Goal: Information Seeking & Learning: Find contact information

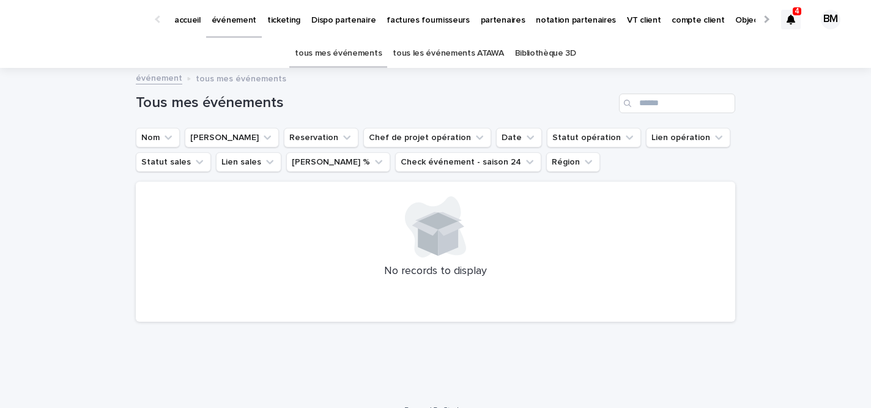
click at [462, 54] on link "tous les événements ATAWA" at bounding box center [448, 53] width 111 height 29
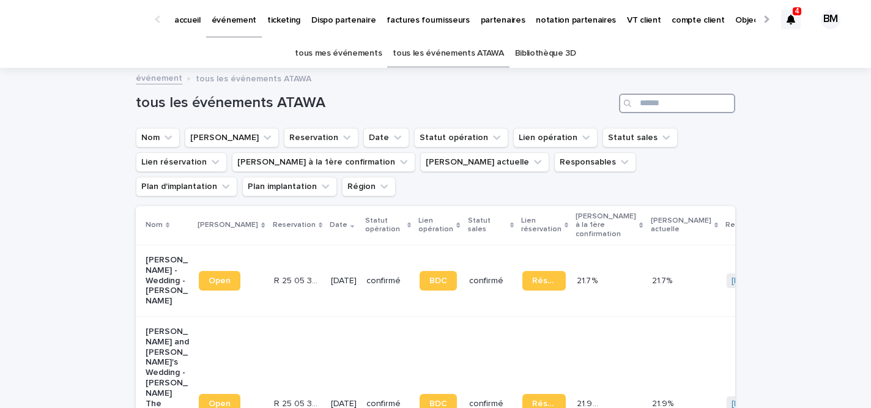
click at [659, 106] on input "Search" at bounding box center [677, 104] width 116 height 20
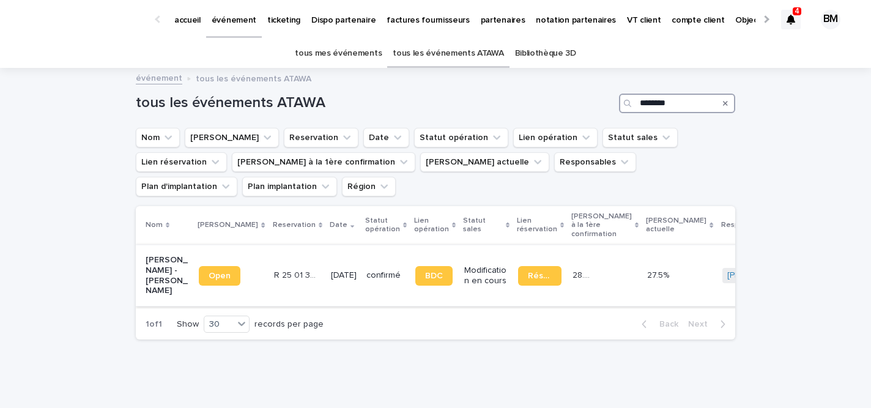
type input "********"
click at [342, 245] on td "30/8/2025" at bounding box center [343, 275] width 35 height 61
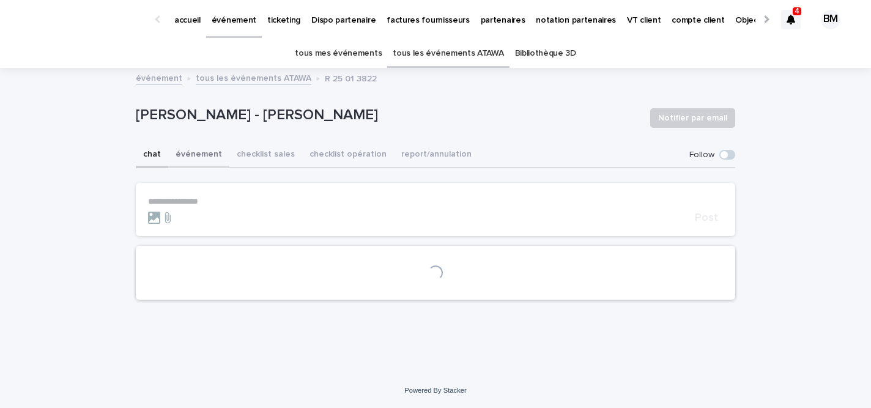
click at [201, 152] on button "événement" at bounding box center [198, 155] width 61 height 26
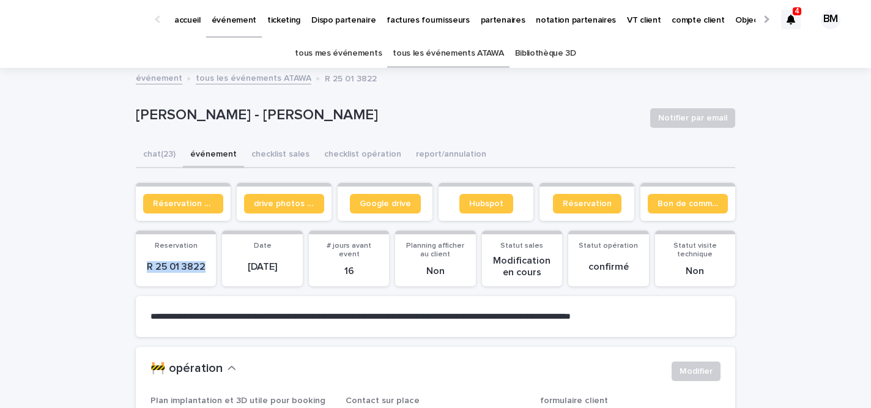
drag, startPoint x: 210, startPoint y: 267, endPoint x: 142, endPoint y: 267, distance: 68.5
click at [142, 267] on section "Reservation R 25 01 3822" at bounding box center [176, 259] width 80 height 56
copy p "R 25 01 3822"
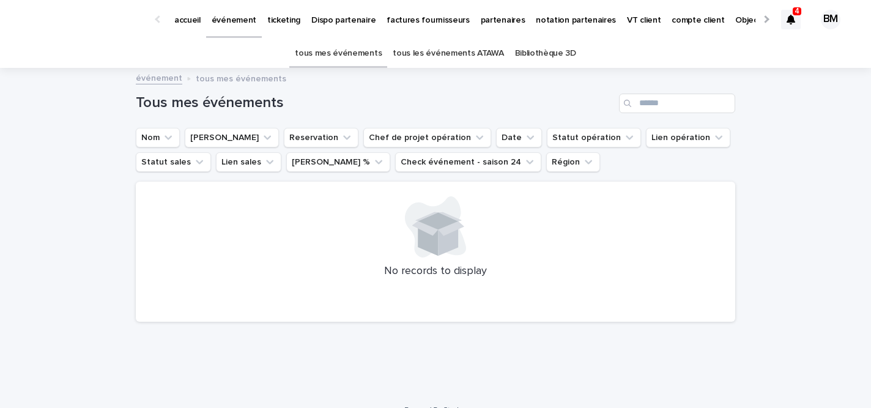
click at [487, 15] on p "partenaires" at bounding box center [503, 13] width 45 height 26
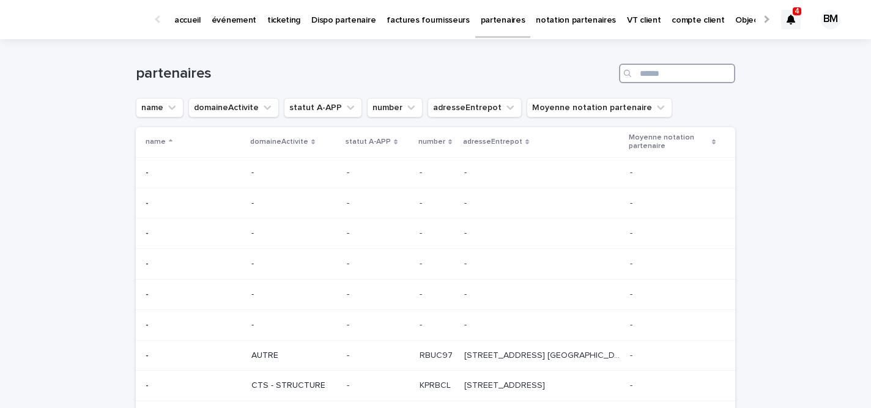
click at [674, 77] on input "Search" at bounding box center [677, 74] width 116 height 20
type input "*******"
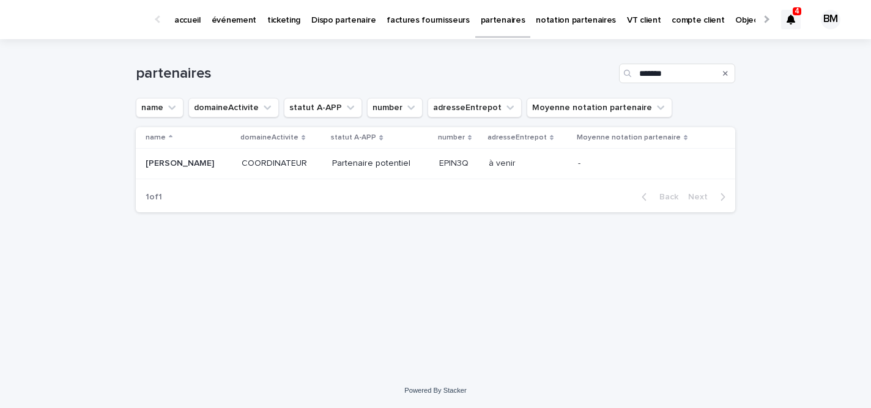
click at [400, 168] on p "Partenaire potentiel" at bounding box center [380, 163] width 97 height 10
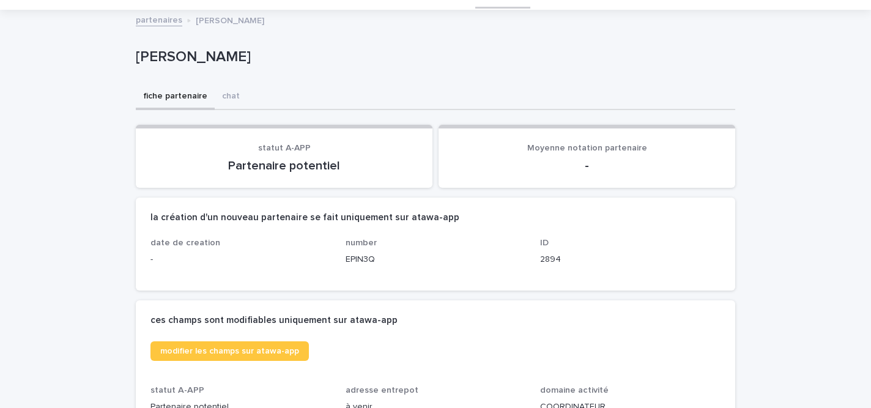
scroll to position [126, 0]
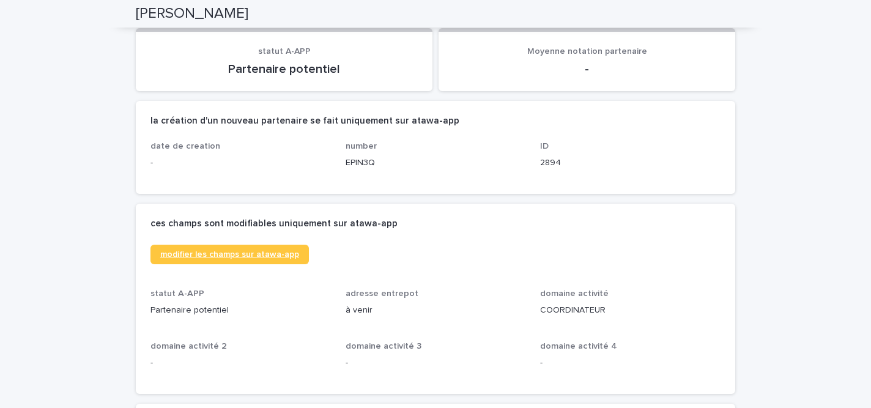
click at [279, 253] on span "modifier les champs sur atawa-app" at bounding box center [229, 254] width 139 height 9
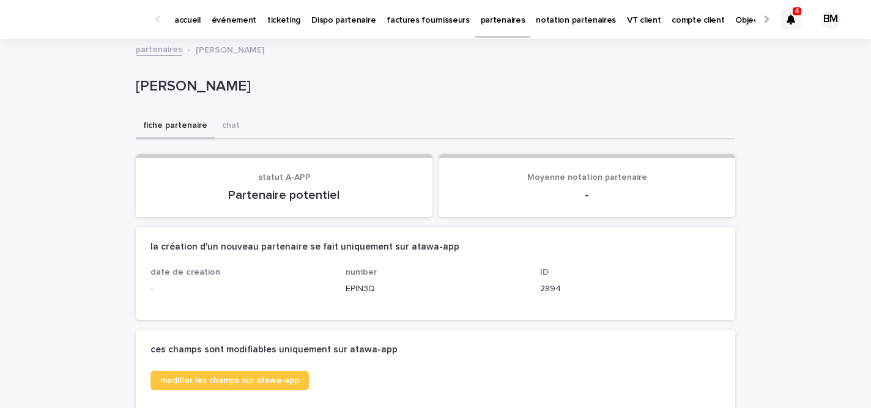
click at [482, 34] on link "partenaires" at bounding box center [503, 18] width 56 height 36
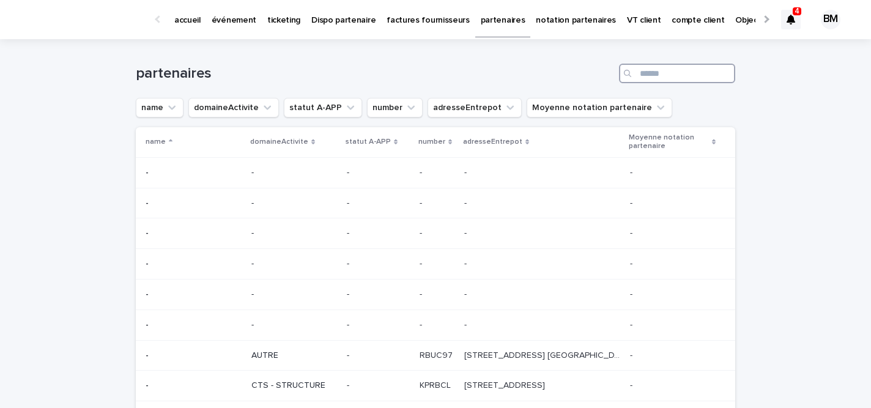
click at [659, 77] on input "Search" at bounding box center [677, 74] width 116 height 20
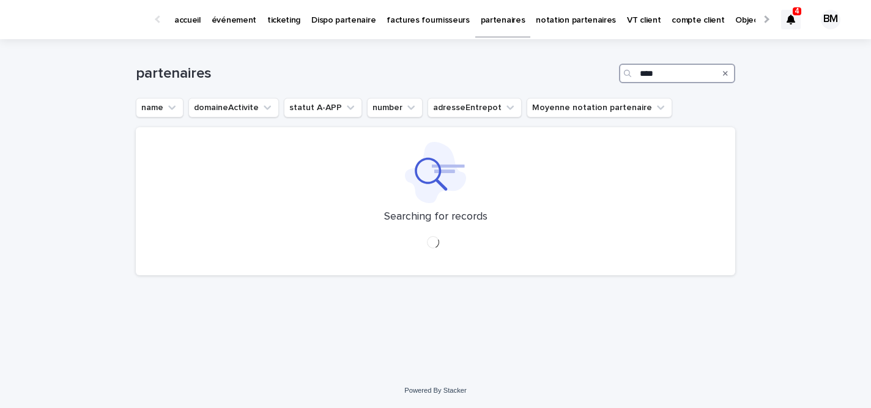
type input "*****"
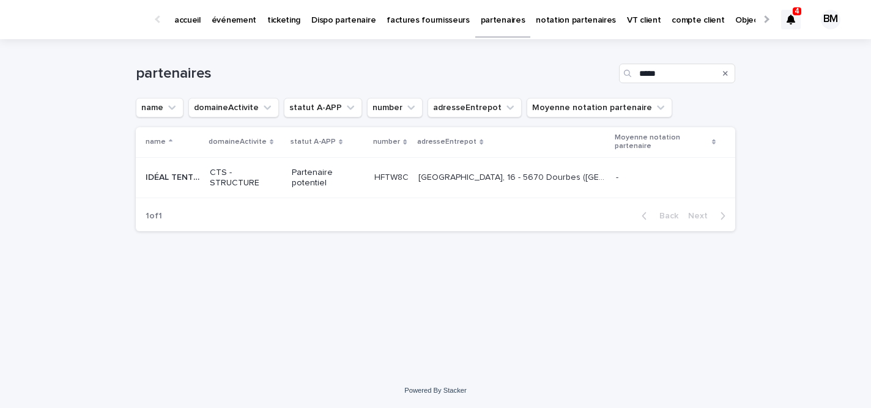
click at [232, 177] on p "CTS - STRUCTURE" at bounding box center [246, 178] width 72 height 21
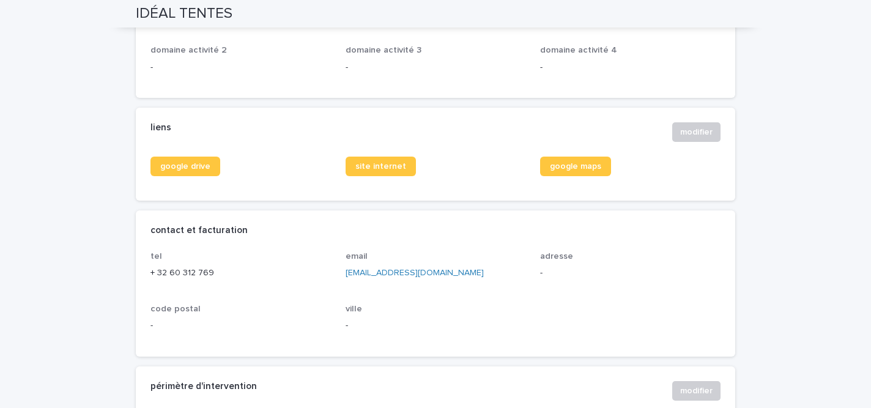
scroll to position [448, 0]
drag, startPoint x: 334, startPoint y: 271, endPoint x: 429, endPoint y: 273, distance: 94.2
click at [429, 273] on div "tel + [PHONE_NUMBER] email [EMAIL_ADDRESS][DOMAIN_NAME] adresse - code postal -…" at bounding box center [435, 296] width 570 height 90
click at [478, 273] on p "[EMAIL_ADDRESS][DOMAIN_NAME]" at bounding box center [435, 272] width 180 height 13
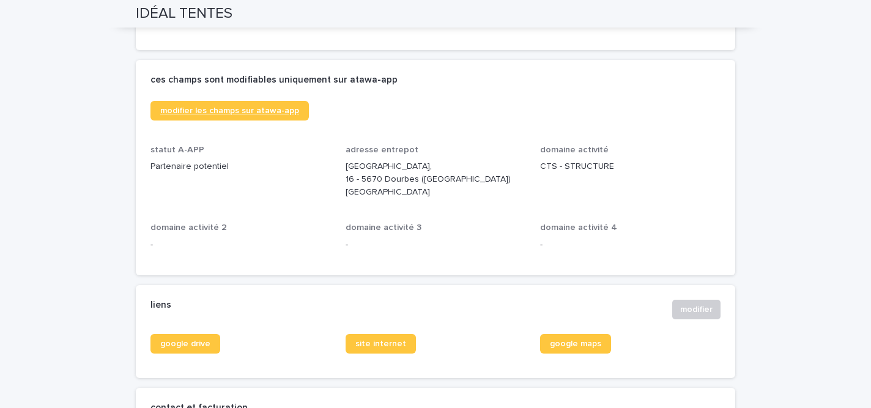
scroll to position [241, 0]
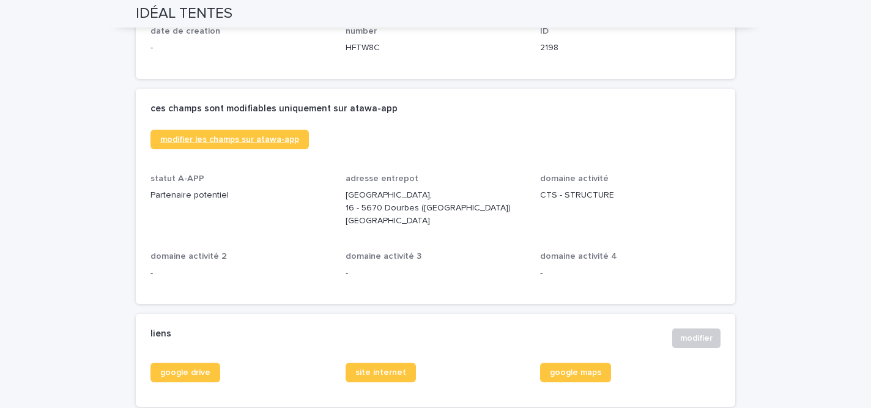
click at [245, 139] on span "modifier les champs sur atawa-app" at bounding box center [229, 139] width 139 height 9
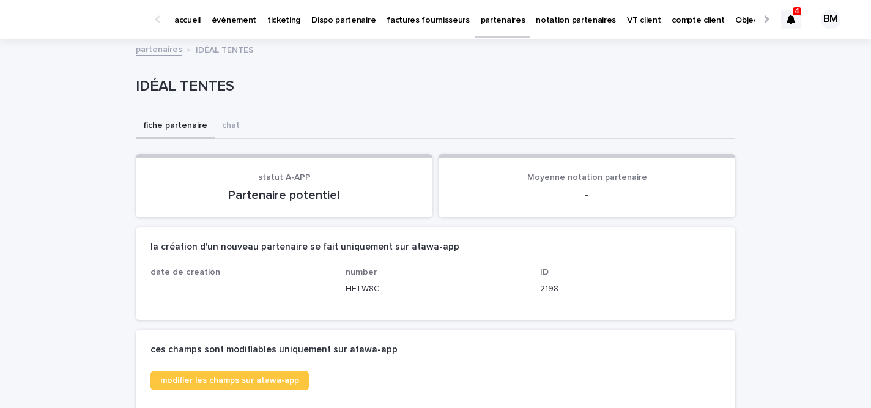
click at [481, 23] on p "partenaires" at bounding box center [503, 13] width 45 height 26
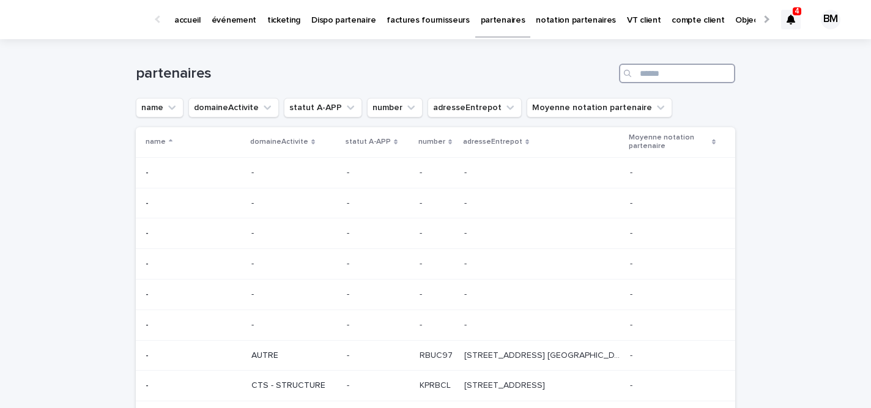
click at [656, 79] on input "Search" at bounding box center [677, 74] width 116 height 20
type input "******"
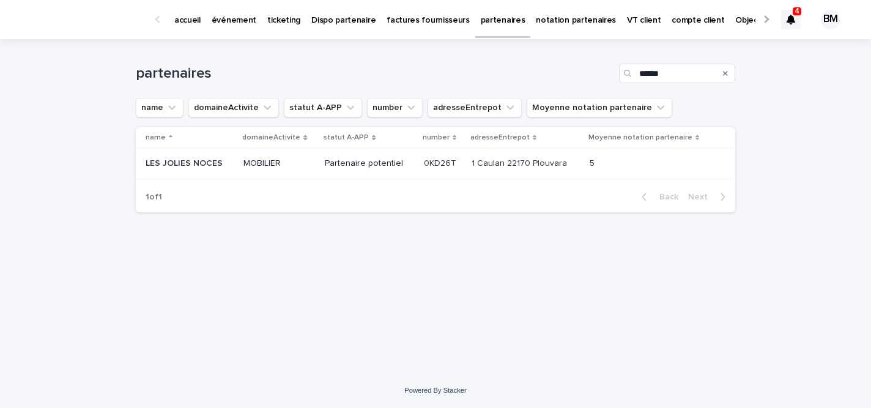
click at [315, 170] on div "MOBILIER" at bounding box center [279, 163] width 72 height 20
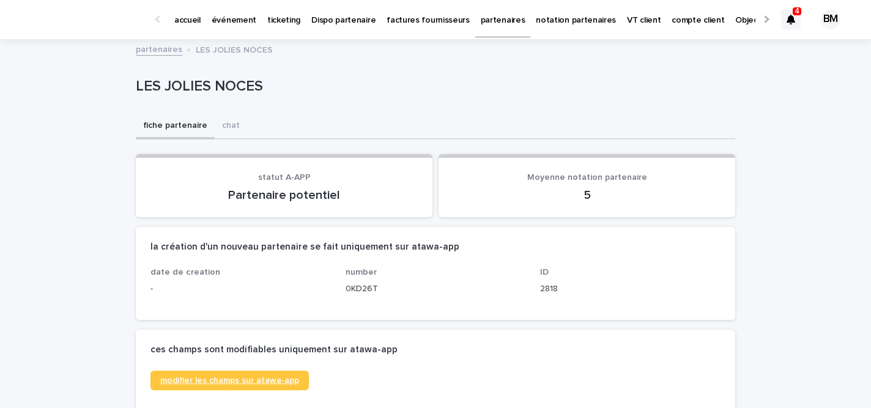
click at [232, 380] on span "modifier les champs sur atawa-app" at bounding box center [229, 380] width 139 height 9
